Goal: Obtain resource: Obtain resource

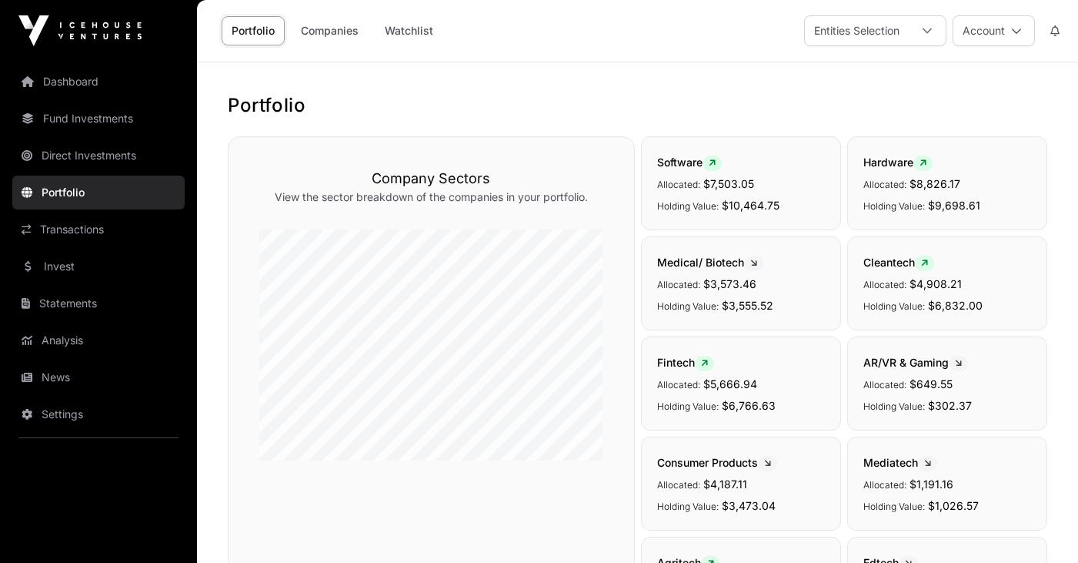
click at [79, 84] on link "Dashboard" at bounding box center [98, 82] width 172 height 34
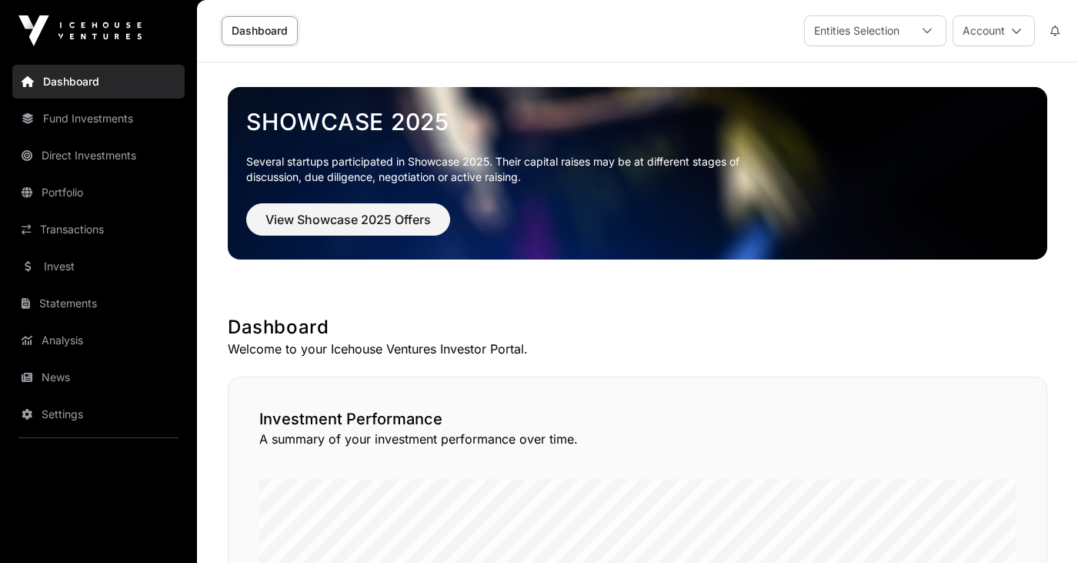
click at [90, 119] on link "Fund Investments" at bounding box center [98, 119] width 172 height 34
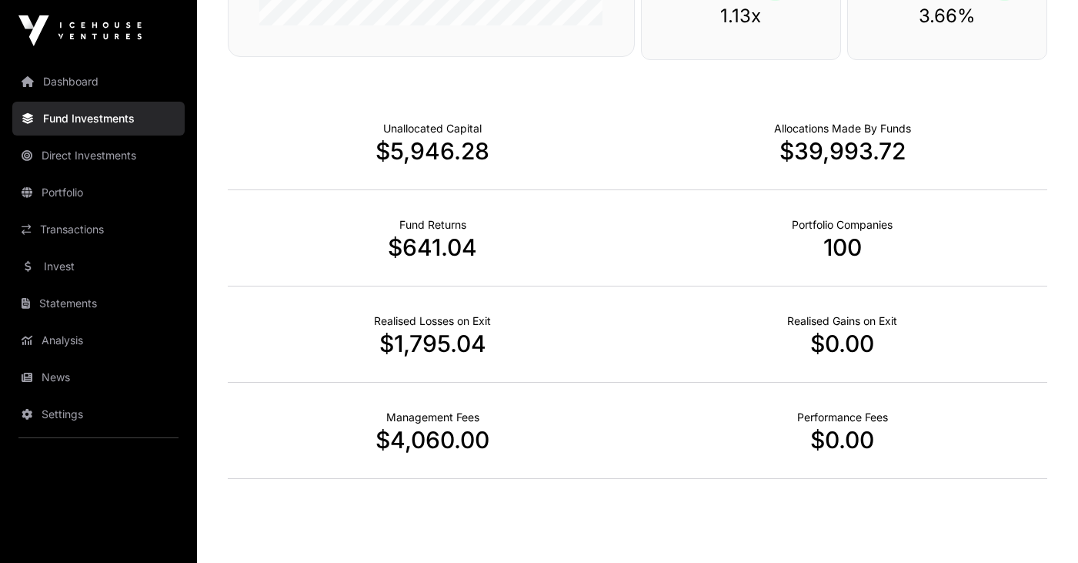
scroll to position [986, 0]
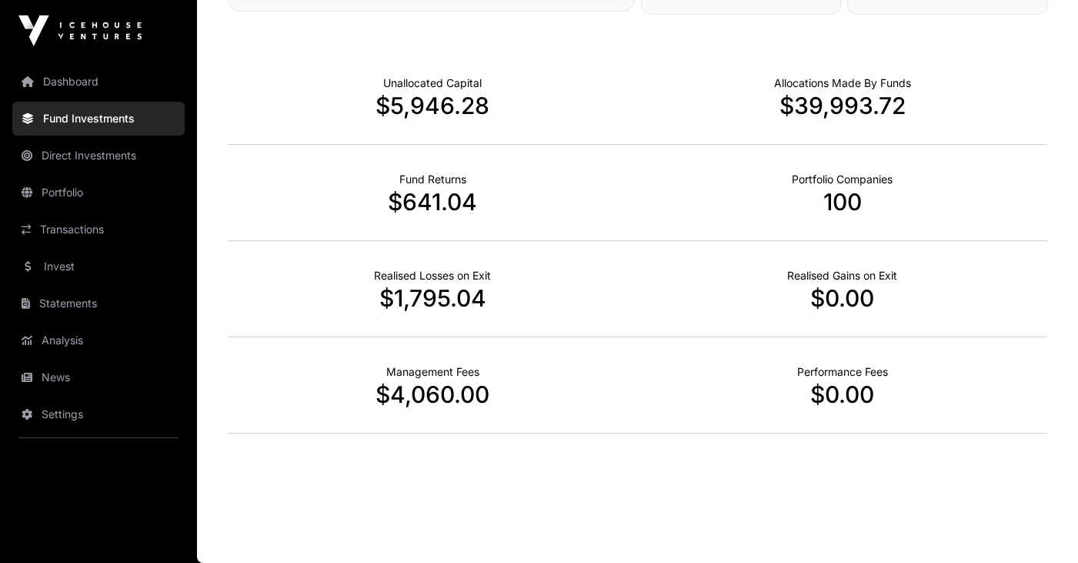
click at [85, 189] on link "Portfolio" at bounding box center [98, 192] width 172 height 34
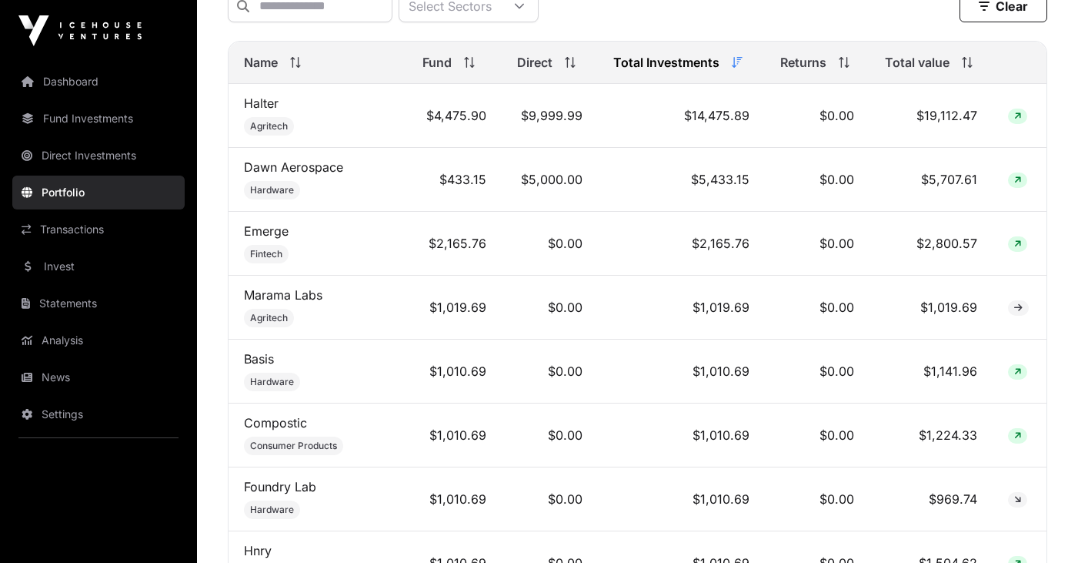
scroll to position [707, 0]
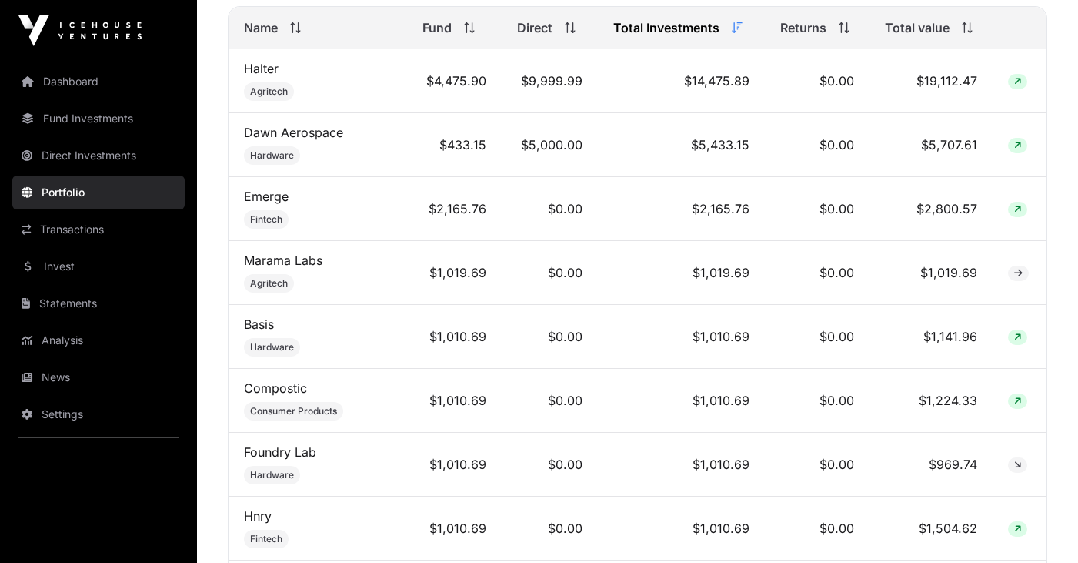
click at [318, 140] on link "Dawn Aerospace" at bounding box center [293, 132] width 99 height 15
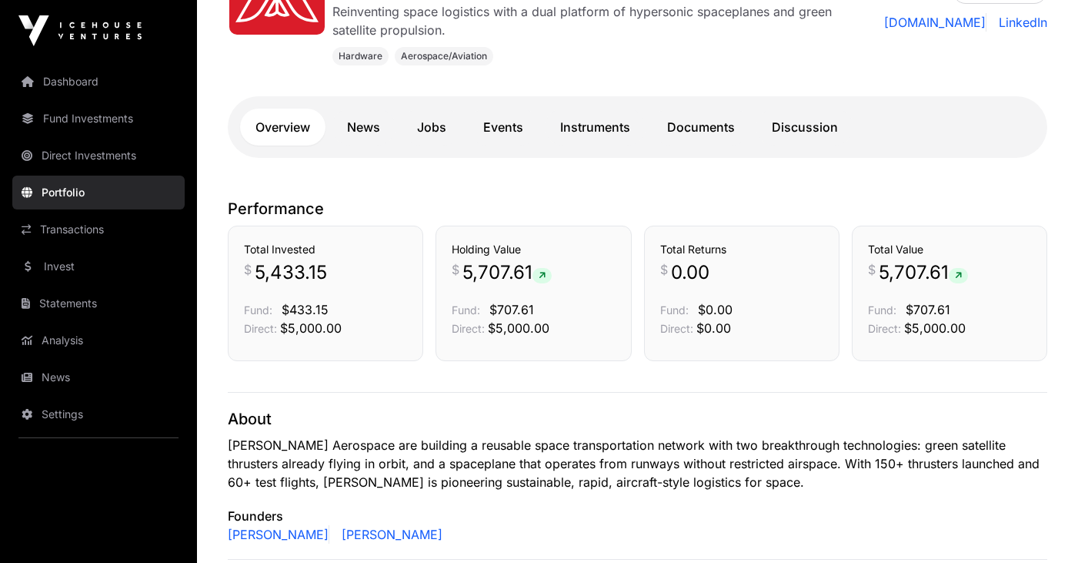
scroll to position [322, 0]
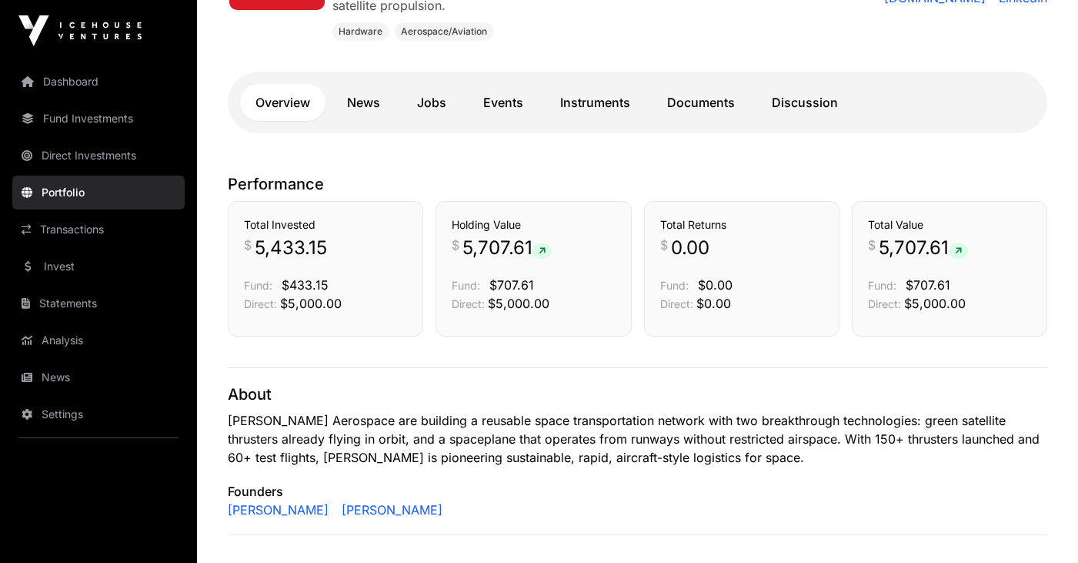
click at [678, 115] on link "Documents" at bounding box center [701, 102] width 99 height 37
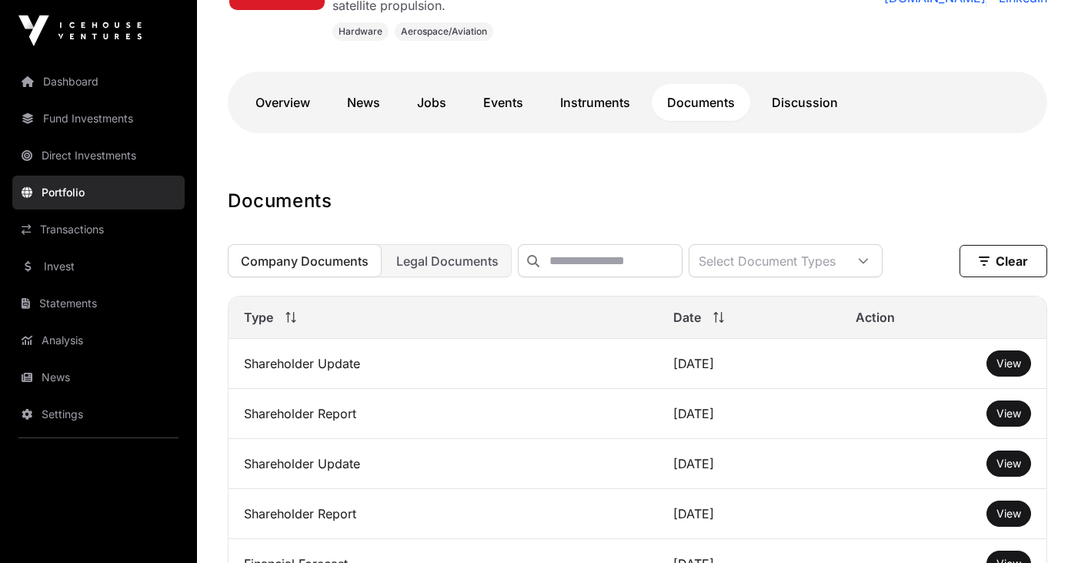
click at [1011, 369] on span "View" at bounding box center [1009, 362] width 25 height 13
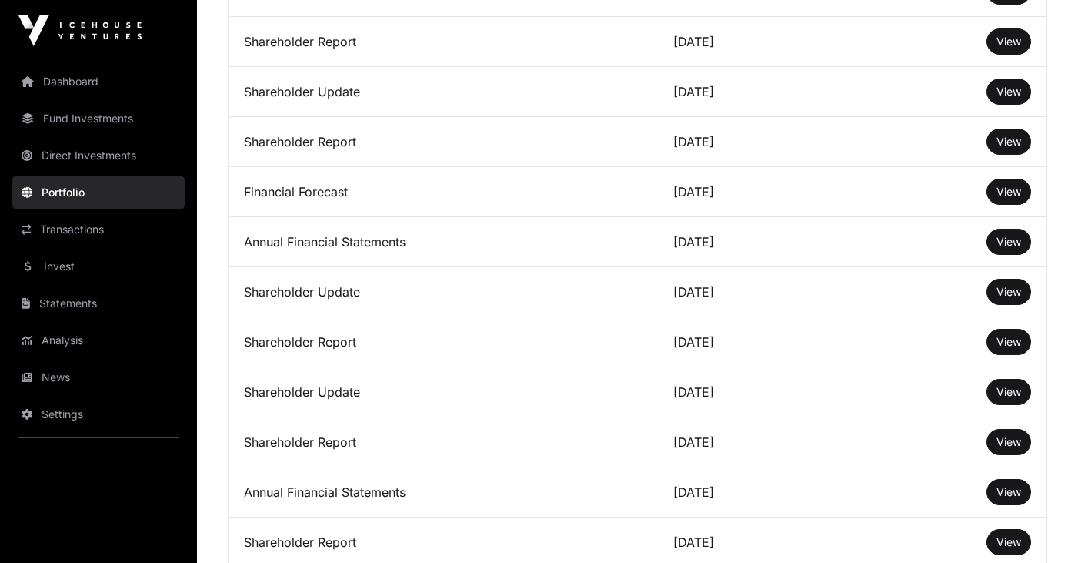
scroll to position [727, 0]
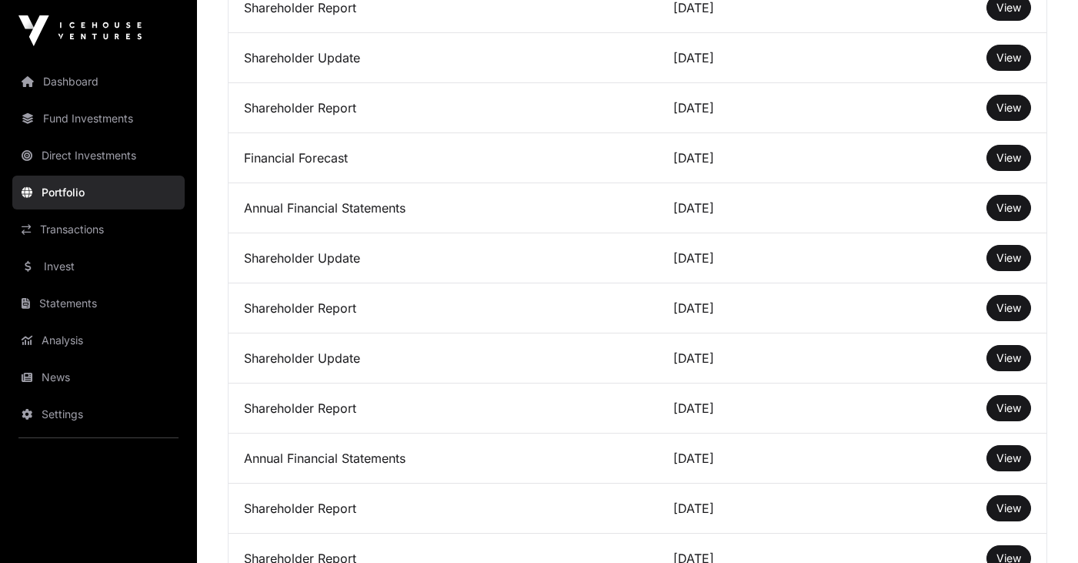
click at [1009, 214] on span "View" at bounding box center [1009, 207] width 25 height 13
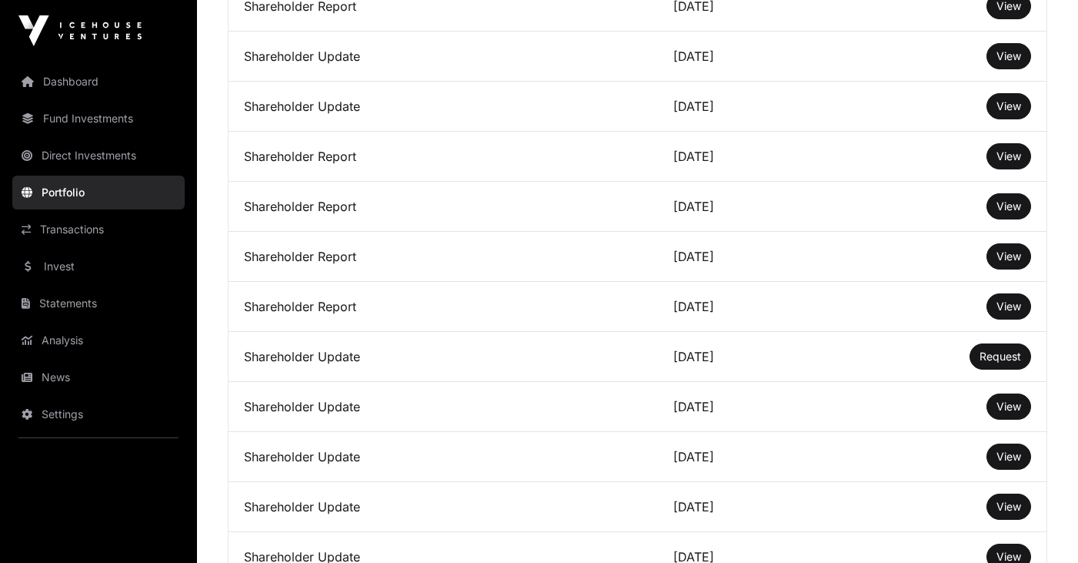
scroll to position [1459, 0]
